Goal: Browse casually

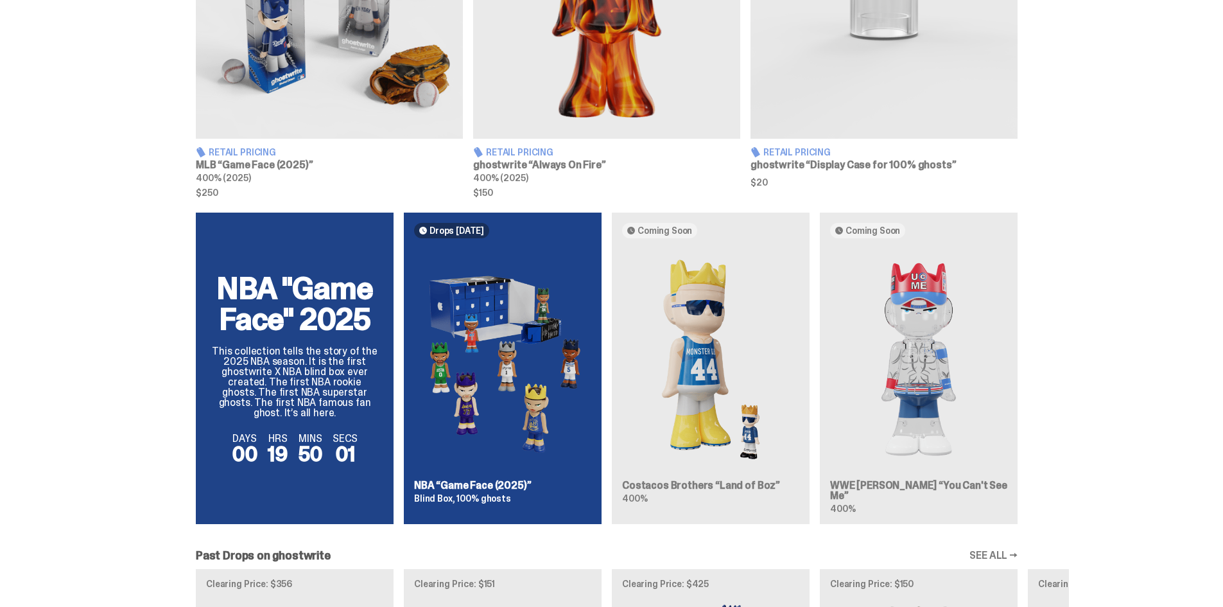
scroll to position [706, 0]
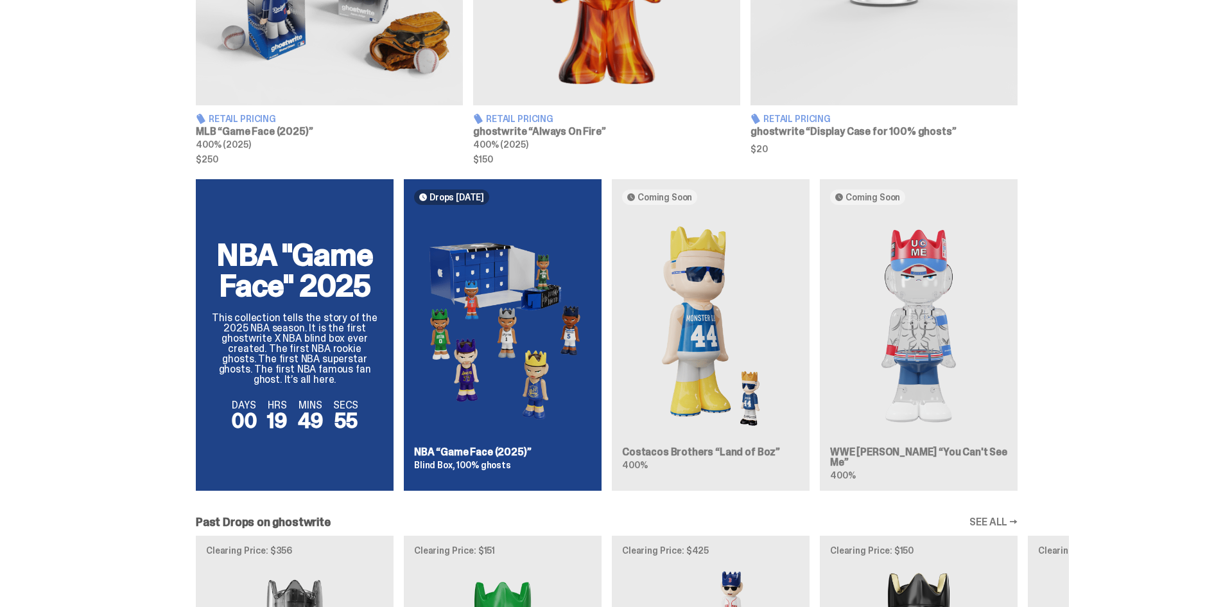
click at [449, 353] on div "NBA "Game Face" 2025 This collection tells the story of the 2025 NBA season. It…" at bounding box center [606, 340] width 925 height 322
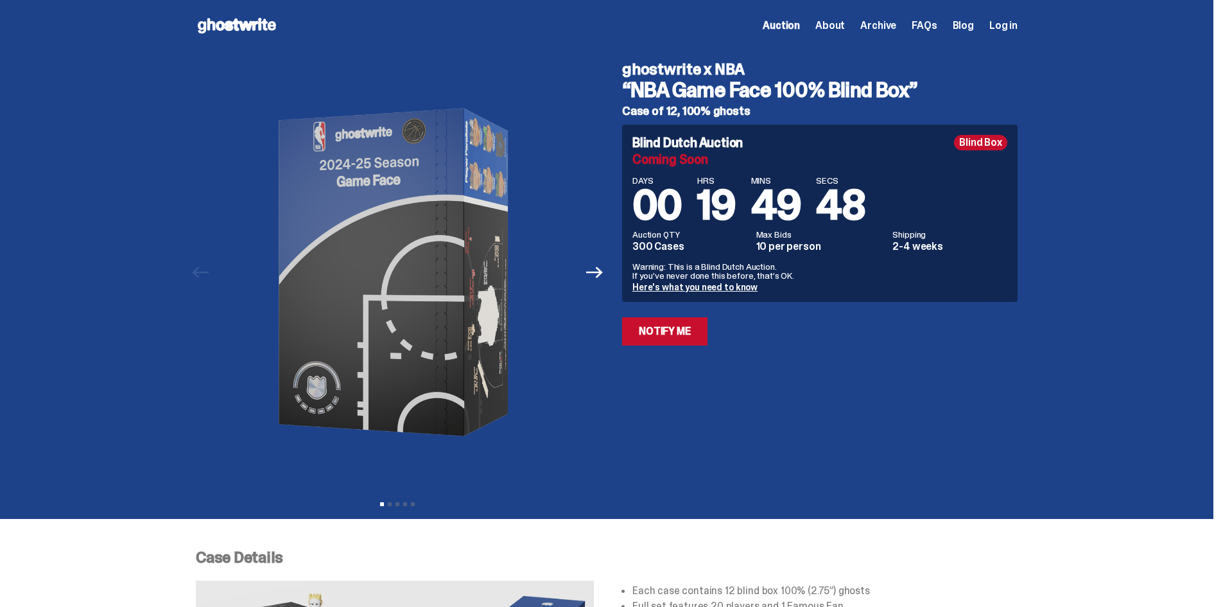
click at [606, 286] on div "Previous Next View slide 1 View slide 2 View slide 3 View slide 4 View slide 5" at bounding box center [401, 272] width 411 height 442
click at [603, 271] on icon "Next" at bounding box center [594, 272] width 17 height 12
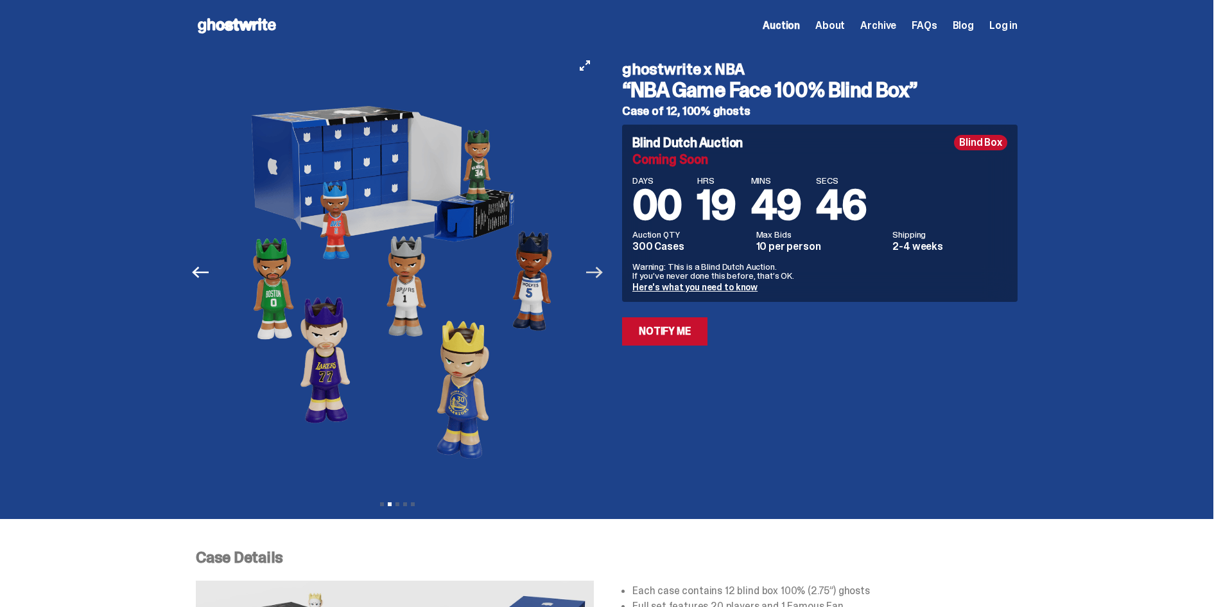
click at [595, 272] on icon "Next" at bounding box center [594, 272] width 17 height 12
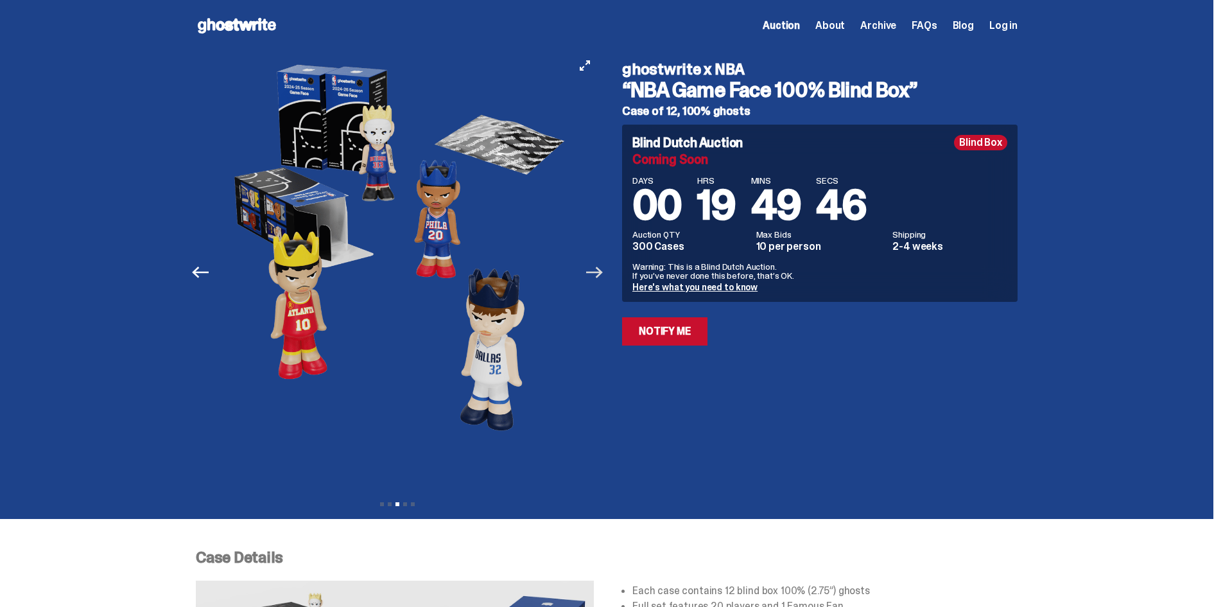
click at [595, 272] on icon "Next" at bounding box center [594, 272] width 17 height 12
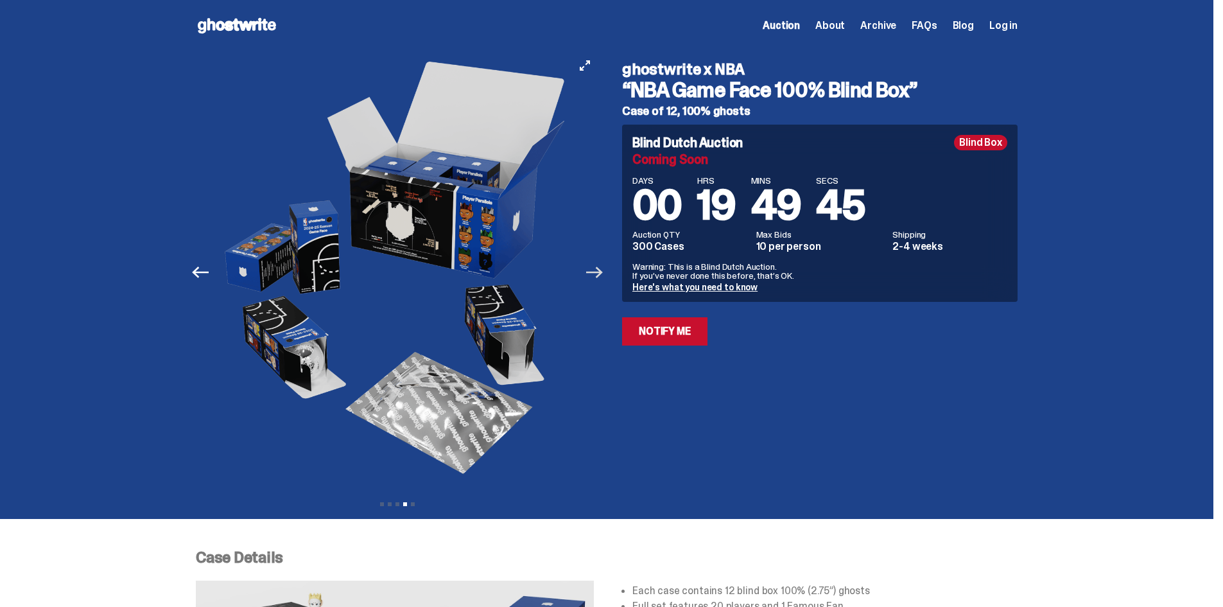
click at [595, 272] on icon "Next" at bounding box center [594, 272] width 17 height 12
click at [624, 272] on img at bounding box center [800, 272] width 353 height 442
